Goal: Information Seeking & Learning: Learn about a topic

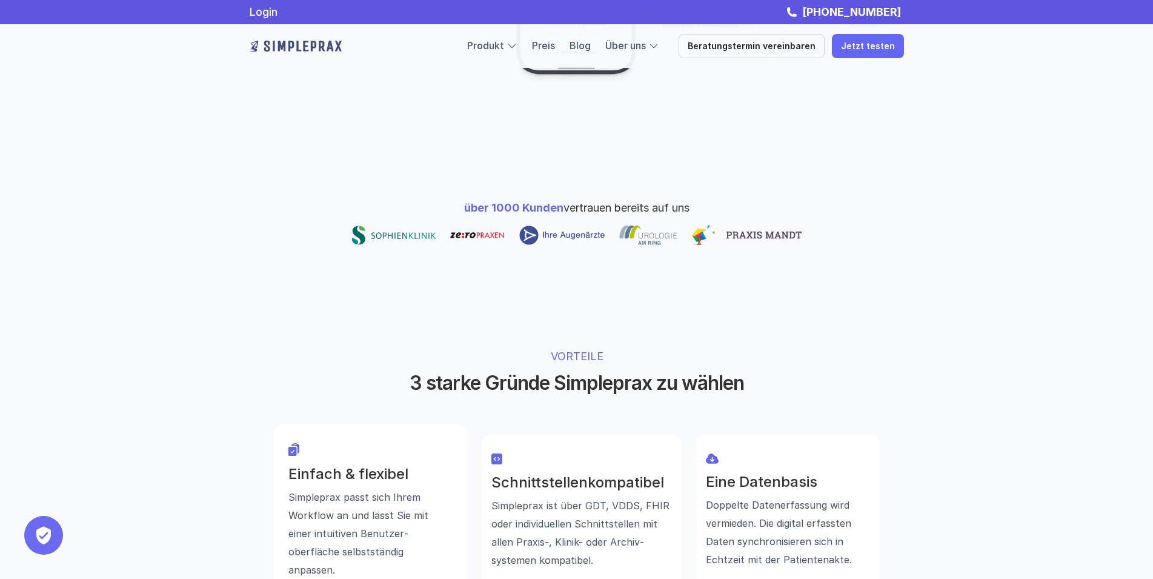
scroll to position [309, 0]
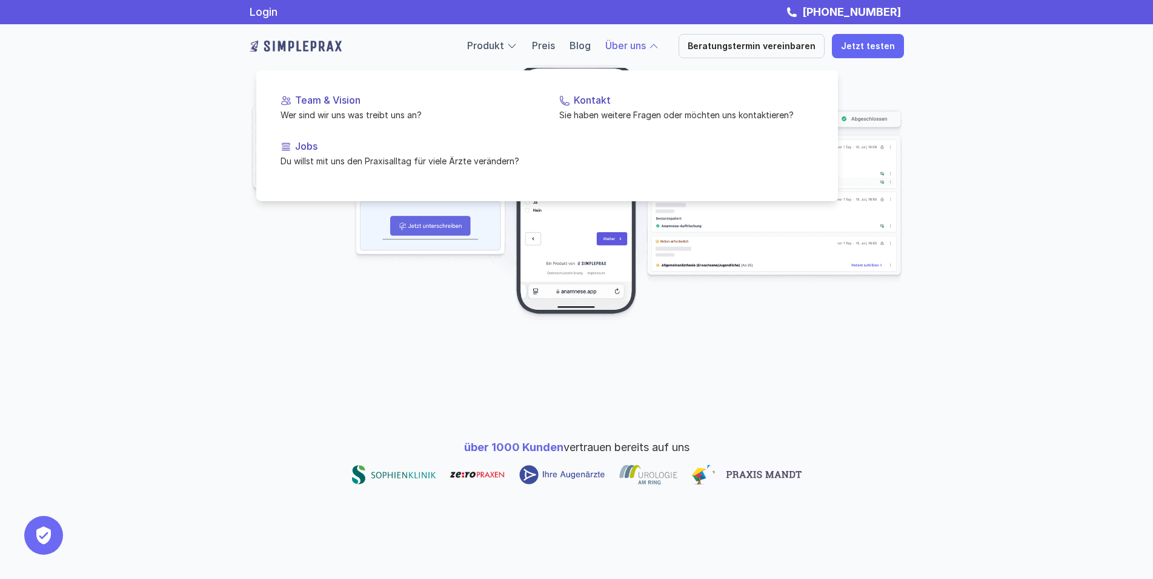
click at [659, 48] on div "Über uns" at bounding box center [632, 46] width 54 height 16
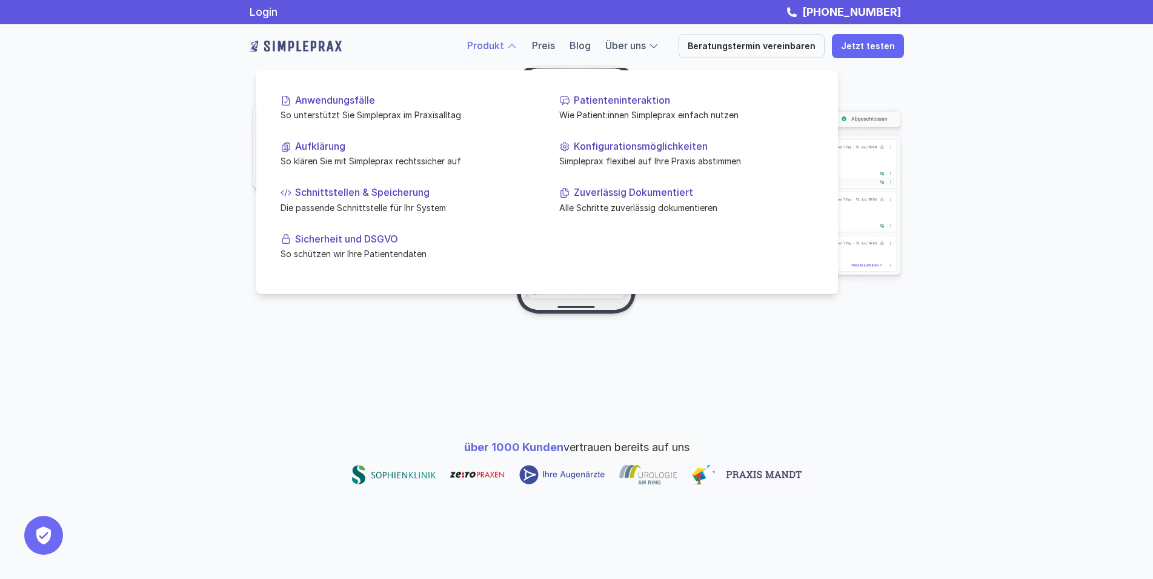
click at [504, 49] on link "Produkt" at bounding box center [485, 45] width 37 height 12
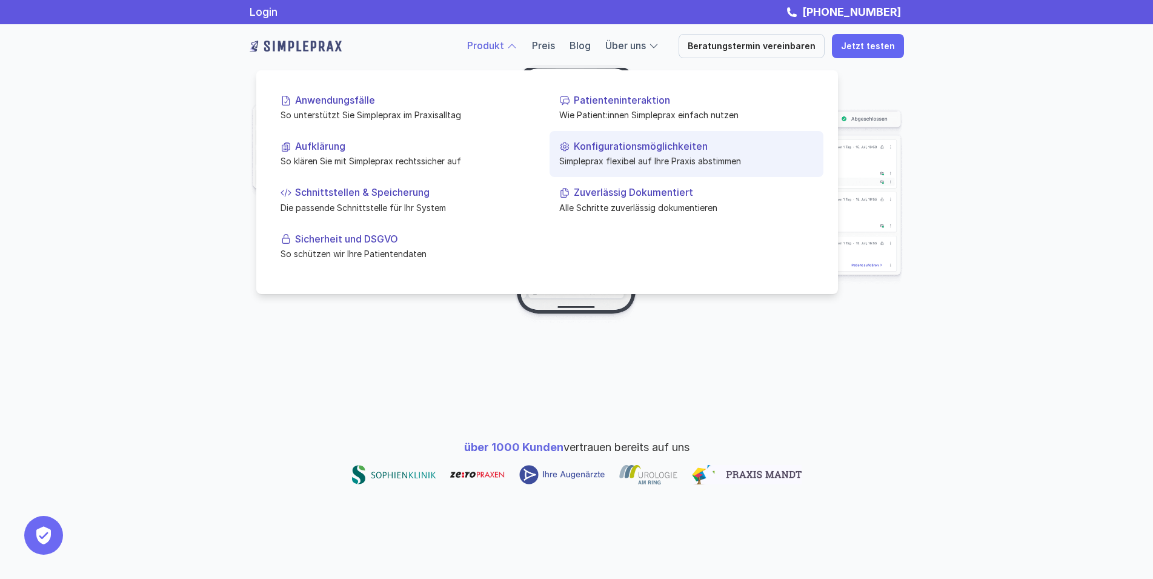
click at [622, 150] on p "Konfigurationsmöglichkeiten" at bounding box center [694, 147] width 240 height 12
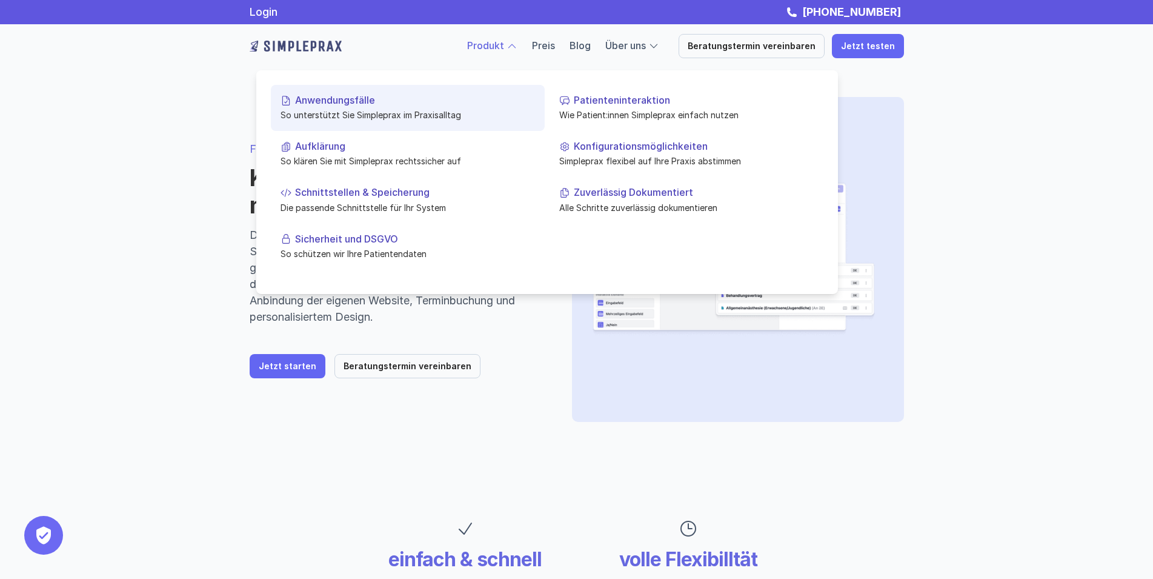
click at [361, 93] on link "Anwendungsfälle So unterstützt Sie Simpleprax im Praxisalltag" at bounding box center [408, 108] width 274 height 46
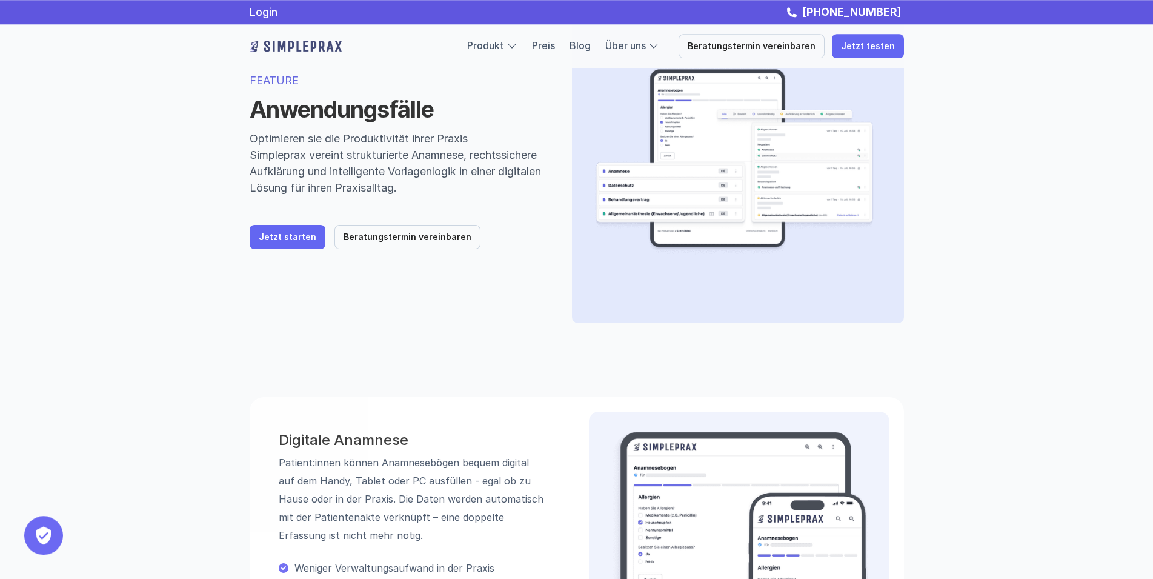
scroll to position [62, 0]
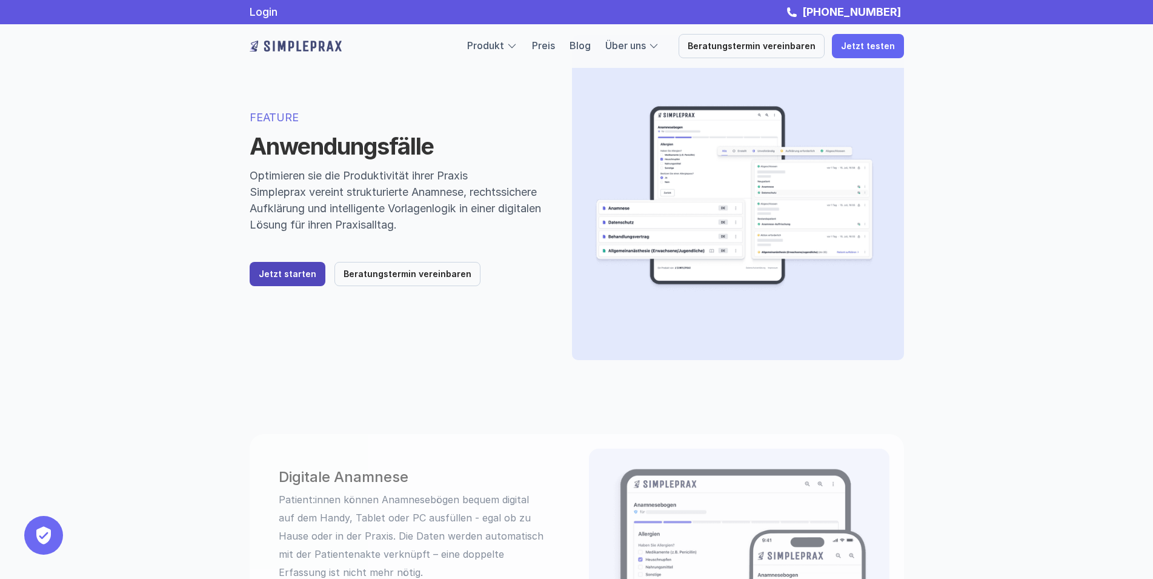
click at [298, 277] on p "Jetzt starten" at bounding box center [288, 274] width 58 height 10
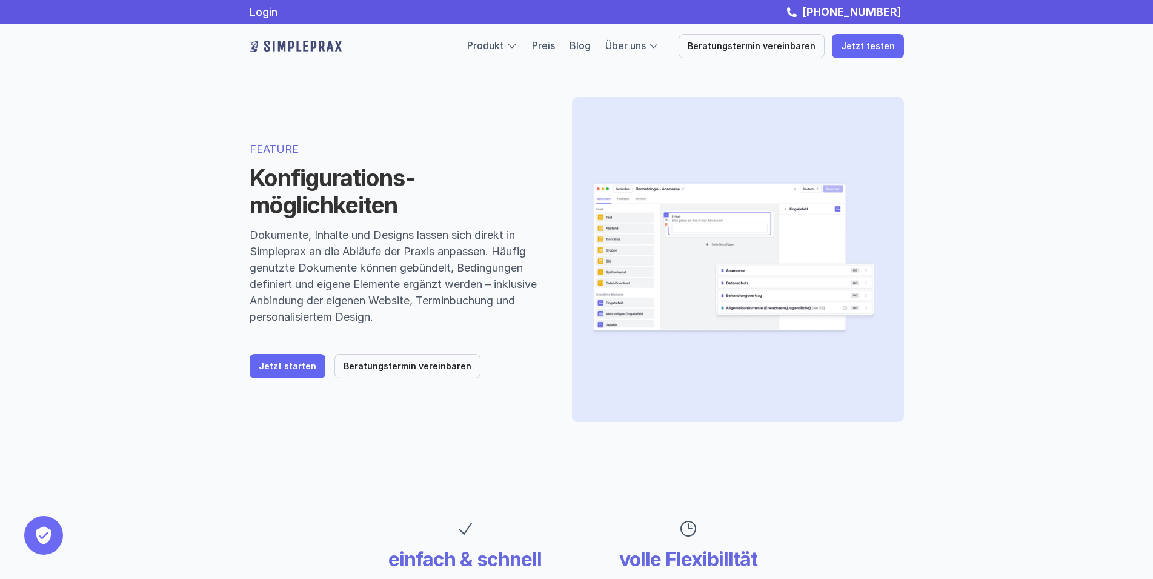
scroll to position [309, 0]
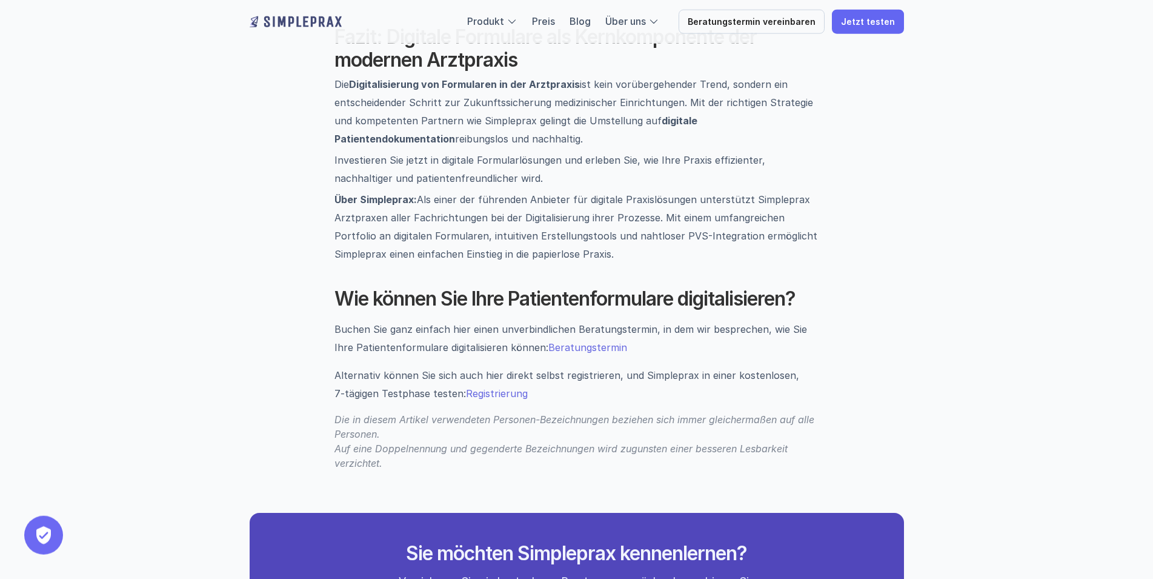
scroll to position [1978, 0]
